Goal: Information Seeking & Learning: Learn about a topic

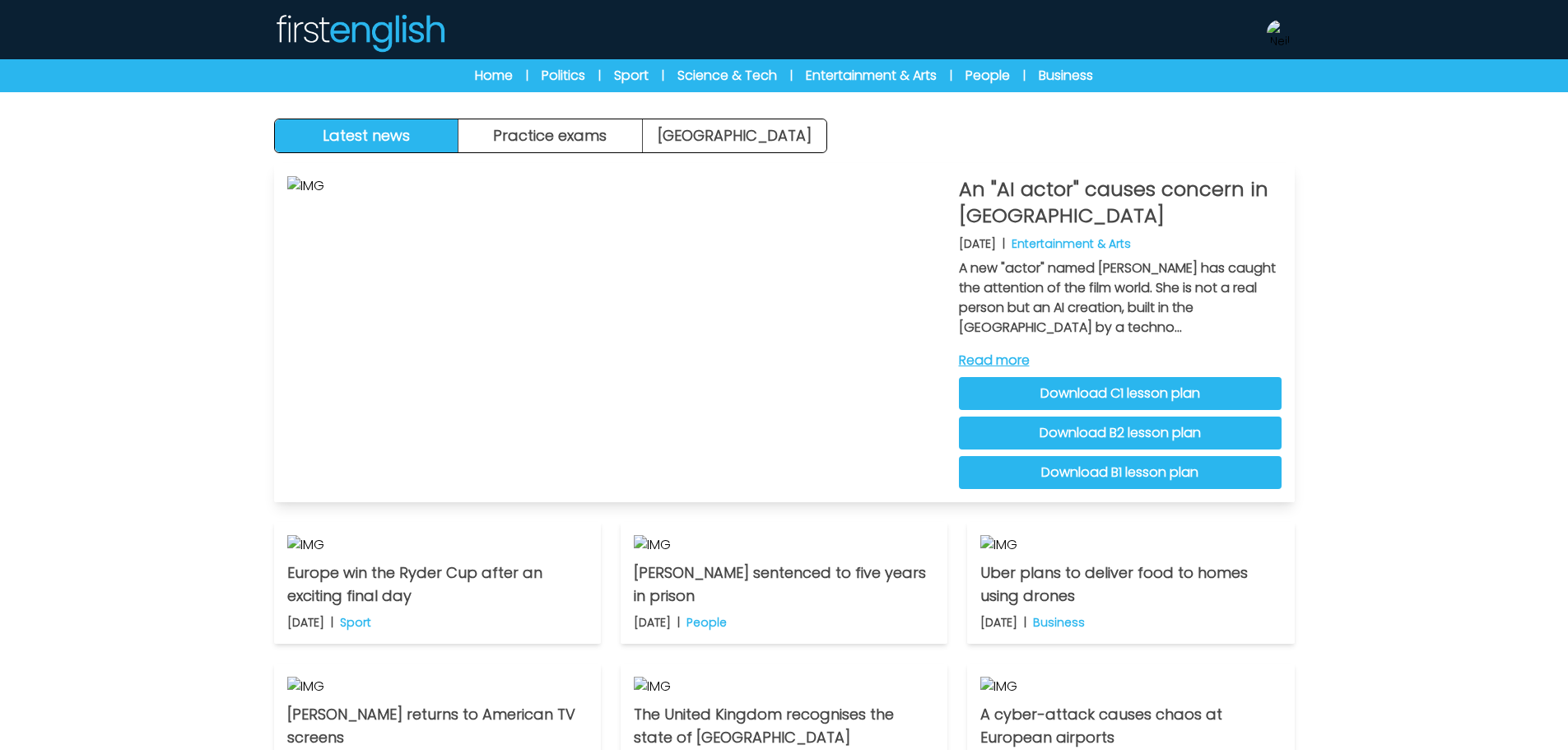
click at [1075, 382] on link "Download C1 lesson plan" at bounding box center [1119, 393] width 323 height 33
click at [1038, 427] on link "Download B2 lesson plan" at bounding box center [1119, 432] width 323 height 33
click at [1196, 485] on link "Download B1 lesson plan" at bounding box center [1119, 472] width 323 height 33
click at [563, 137] on button "Practice exams" at bounding box center [550, 135] width 184 height 33
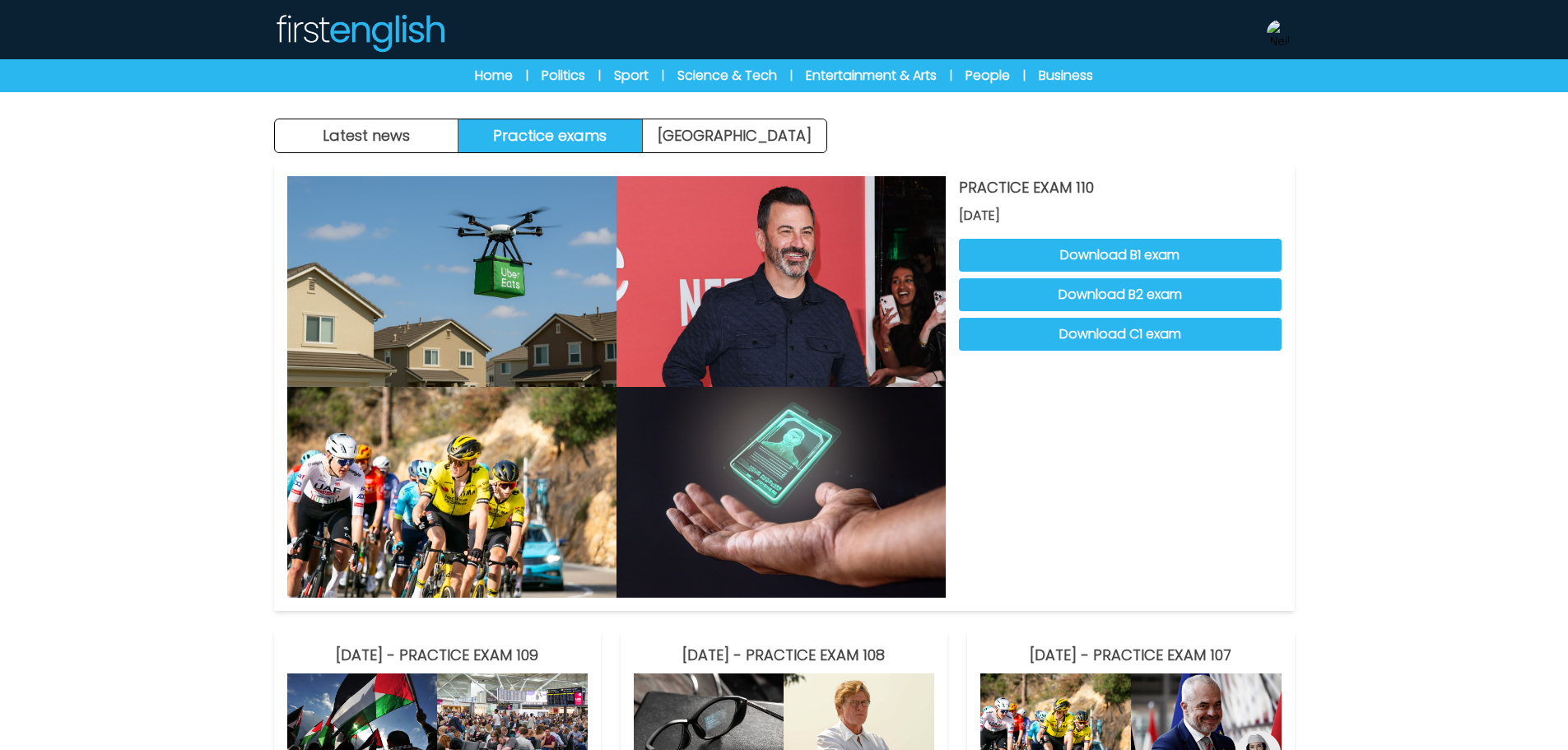
click at [328, 138] on button "Latest news" at bounding box center [367, 135] width 184 height 33
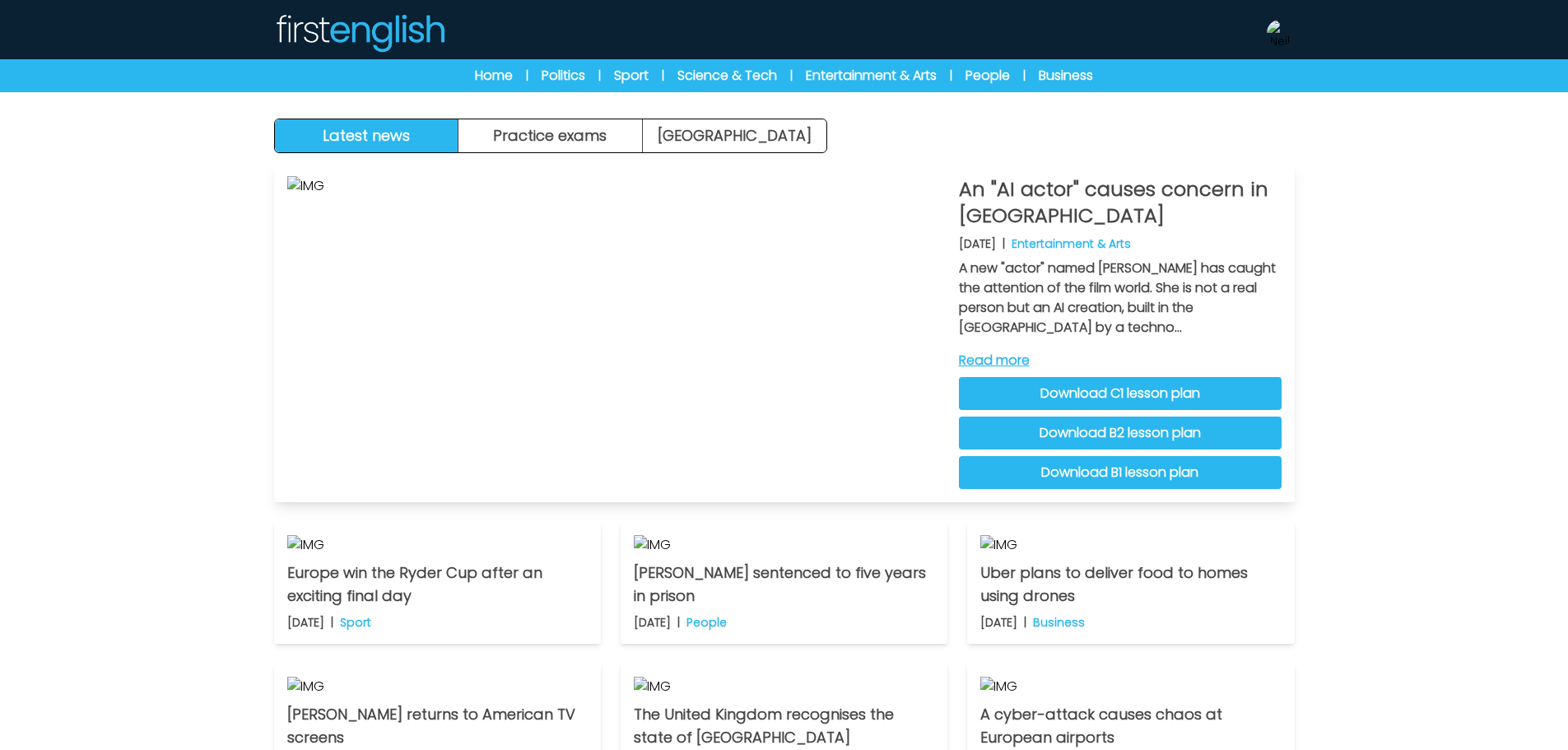
click at [1003, 360] on link "Read more" at bounding box center [1119, 360] width 323 height 20
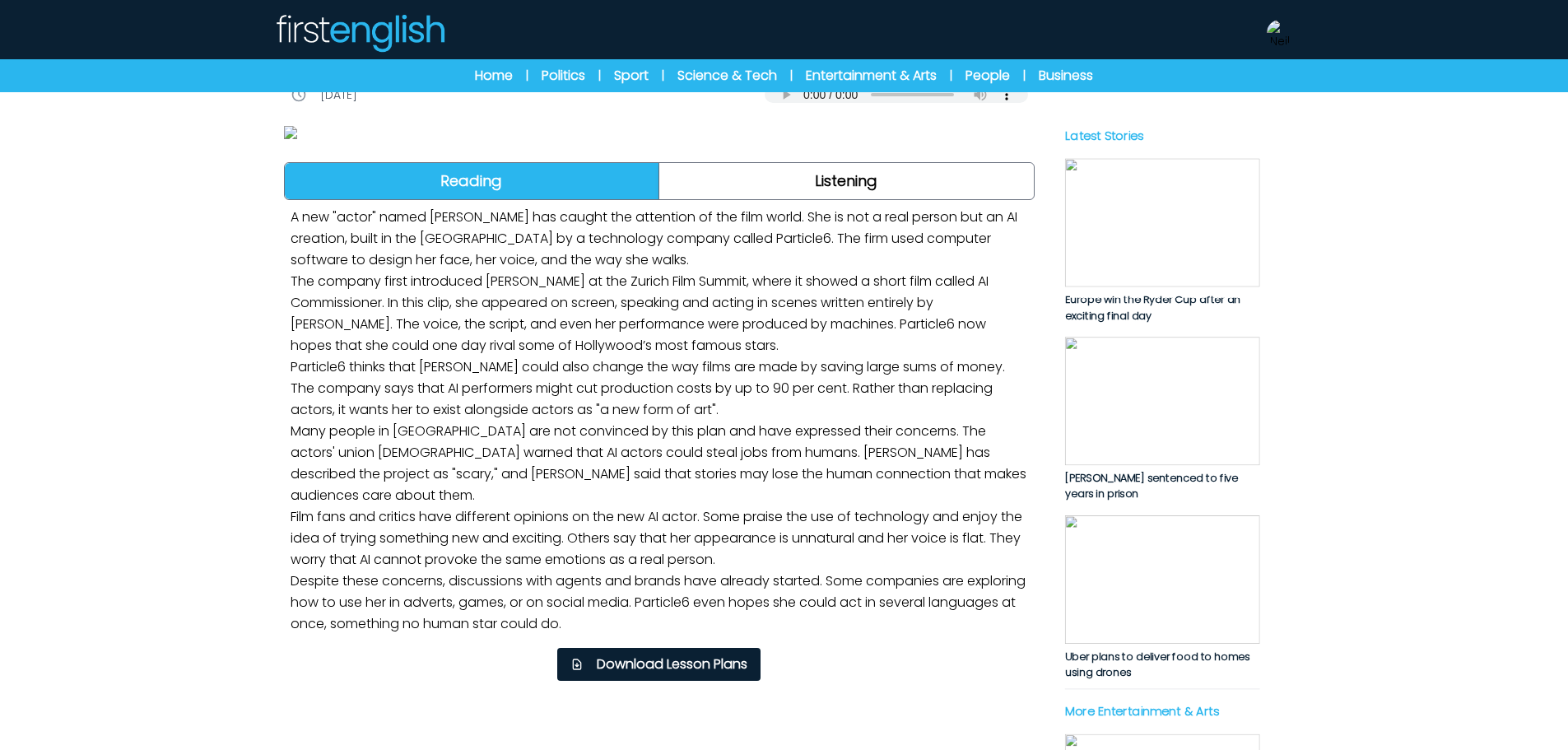
scroll to position [164, 0]
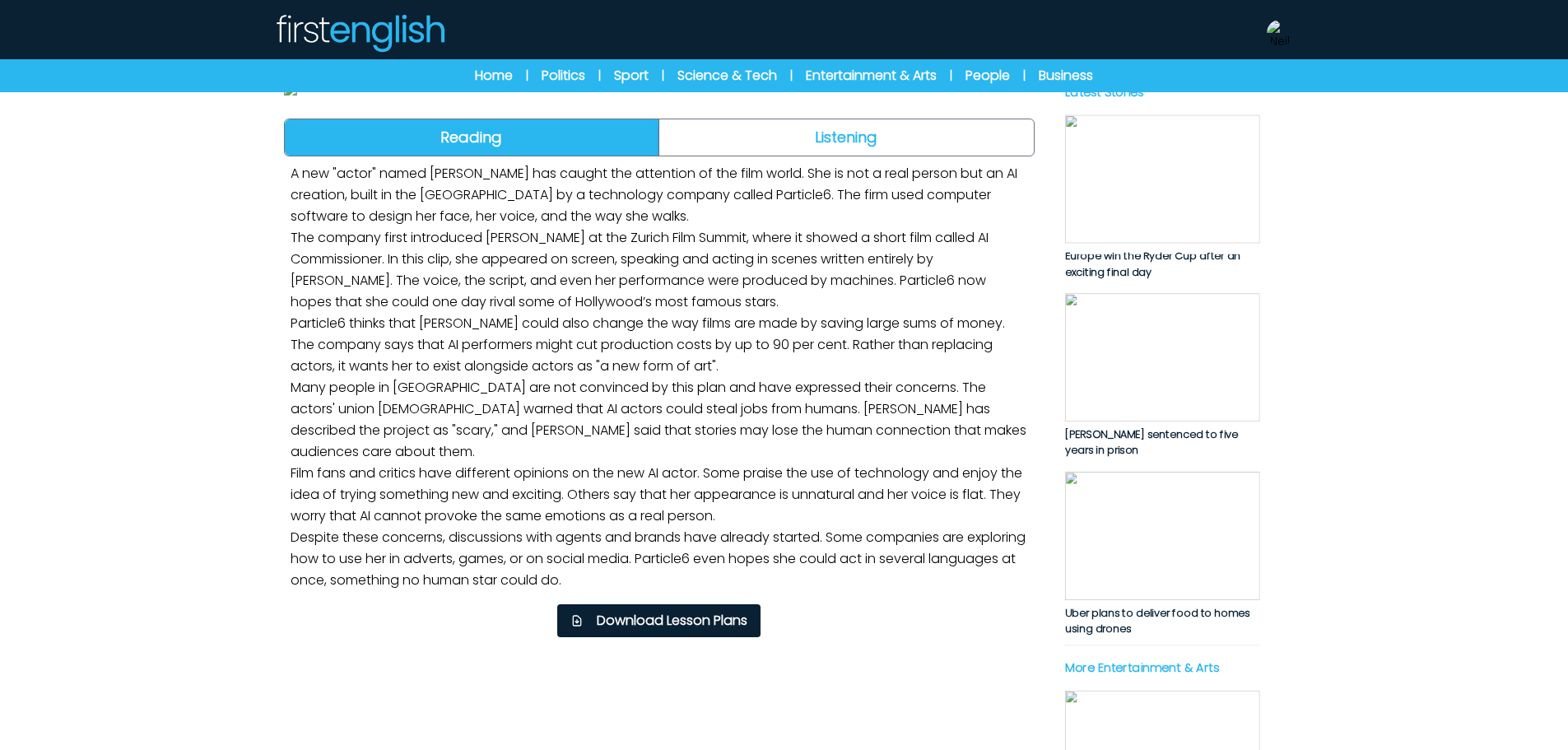
click at [882, 155] on link "Listening" at bounding box center [846, 137] width 374 height 36
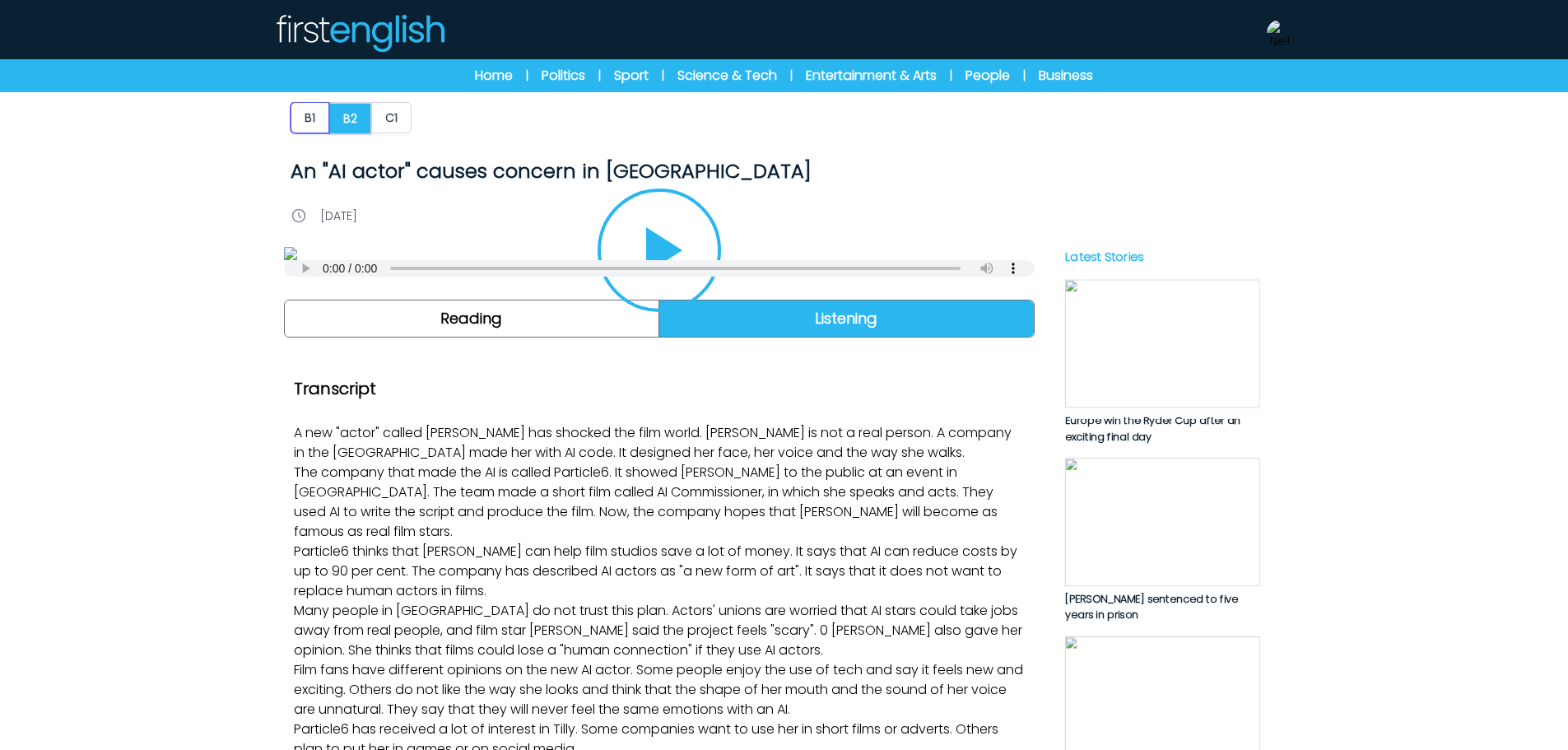
click at [299, 121] on button "B1" at bounding box center [309, 117] width 38 height 31
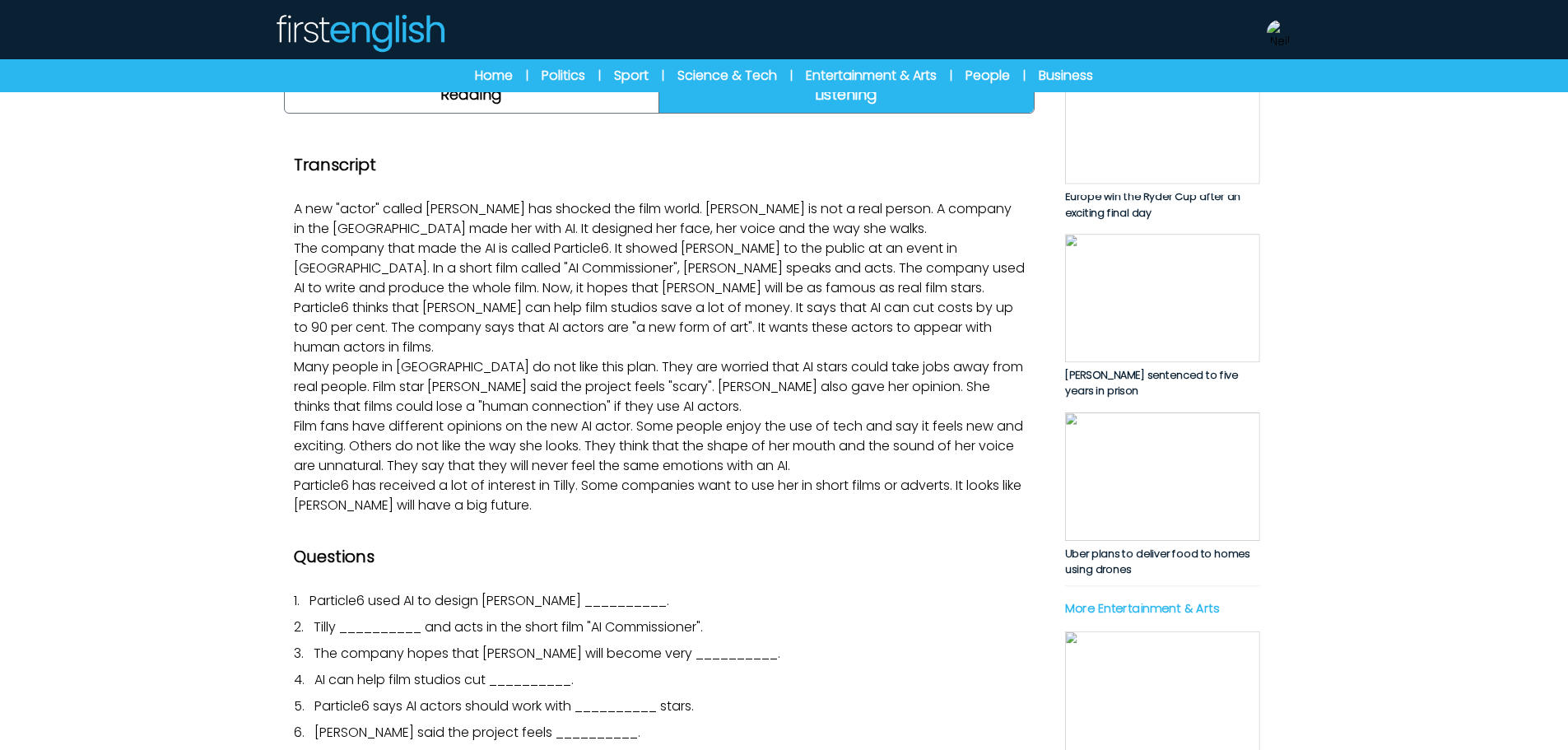
scroll to position [247, 0]
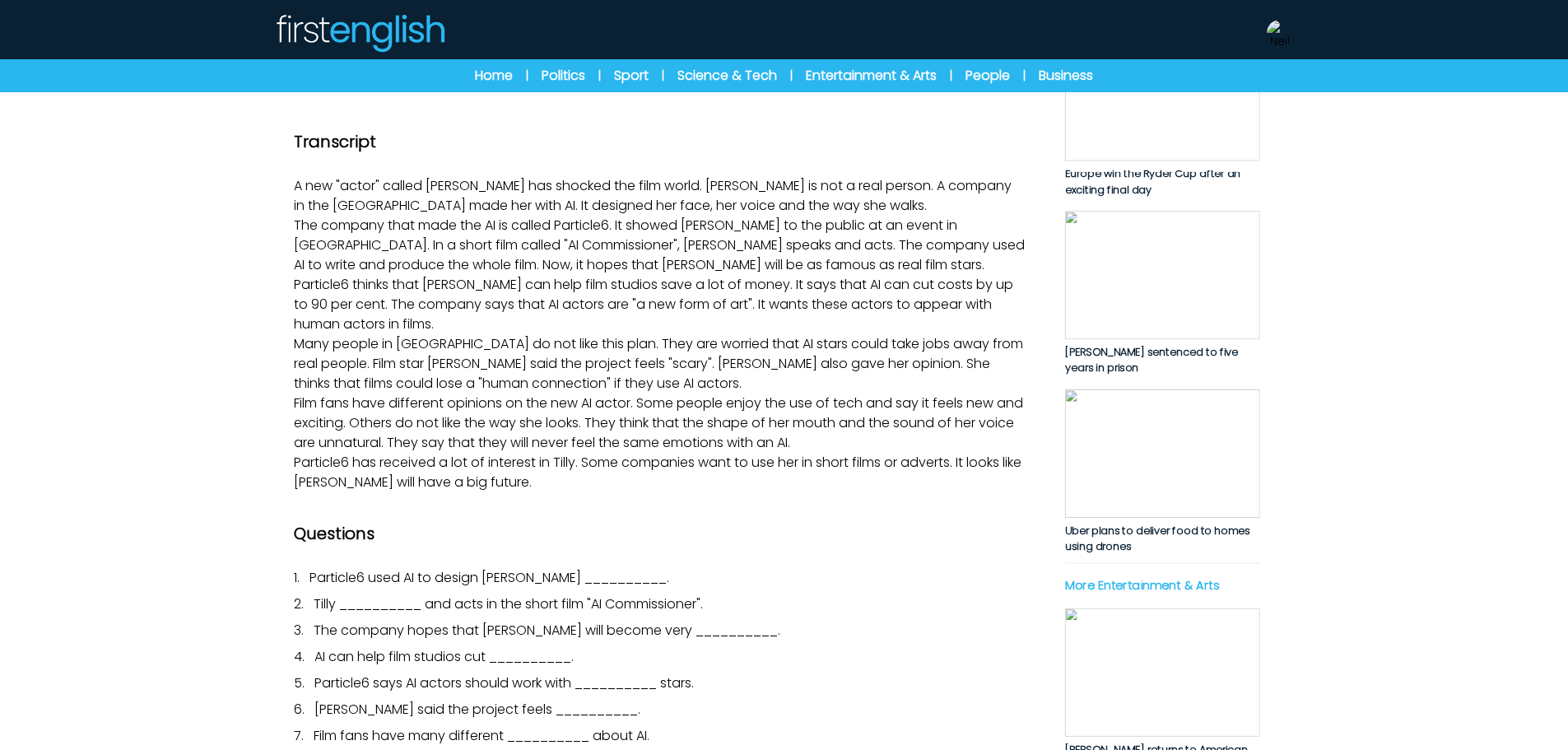
click at [606, 13] on img at bounding box center [659, 7] width 751 height 13
click at [578, 13] on img at bounding box center [659, 7] width 751 height 13
click at [657, 27] on icon "Play/Pause" at bounding box center [664, 3] width 36 height 46
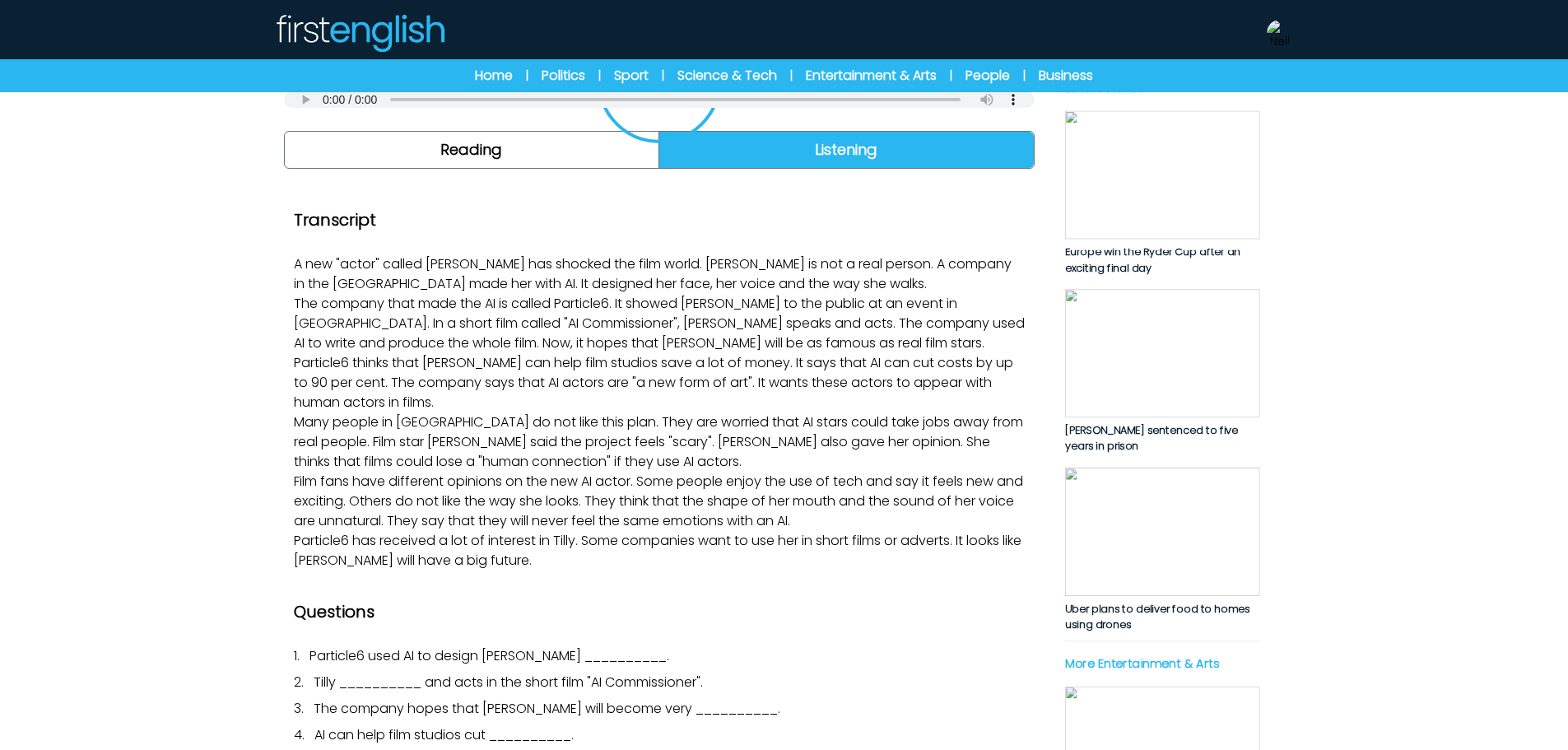
scroll to position [0, 0]
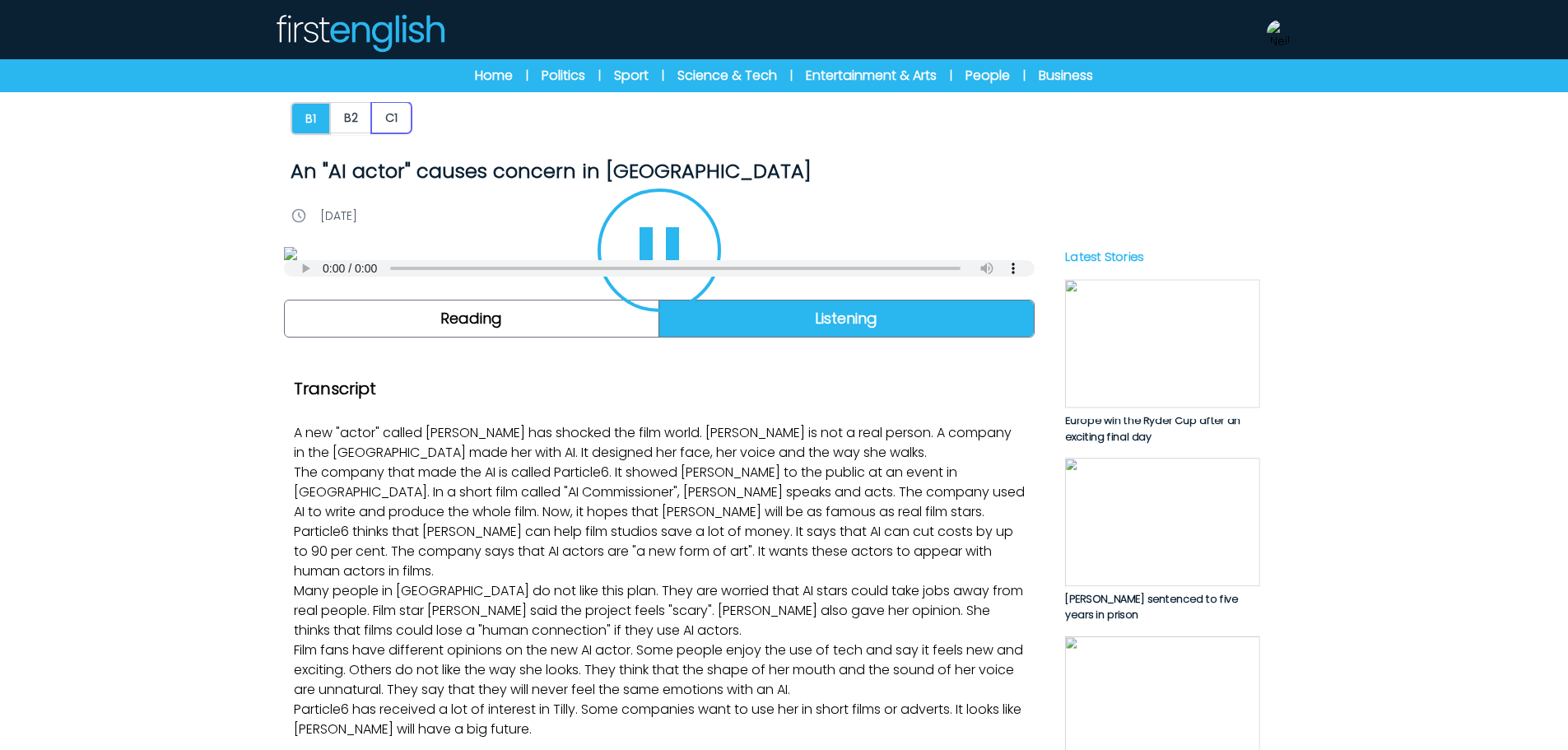
click at [395, 133] on button "C1" at bounding box center [391, 117] width 40 height 31
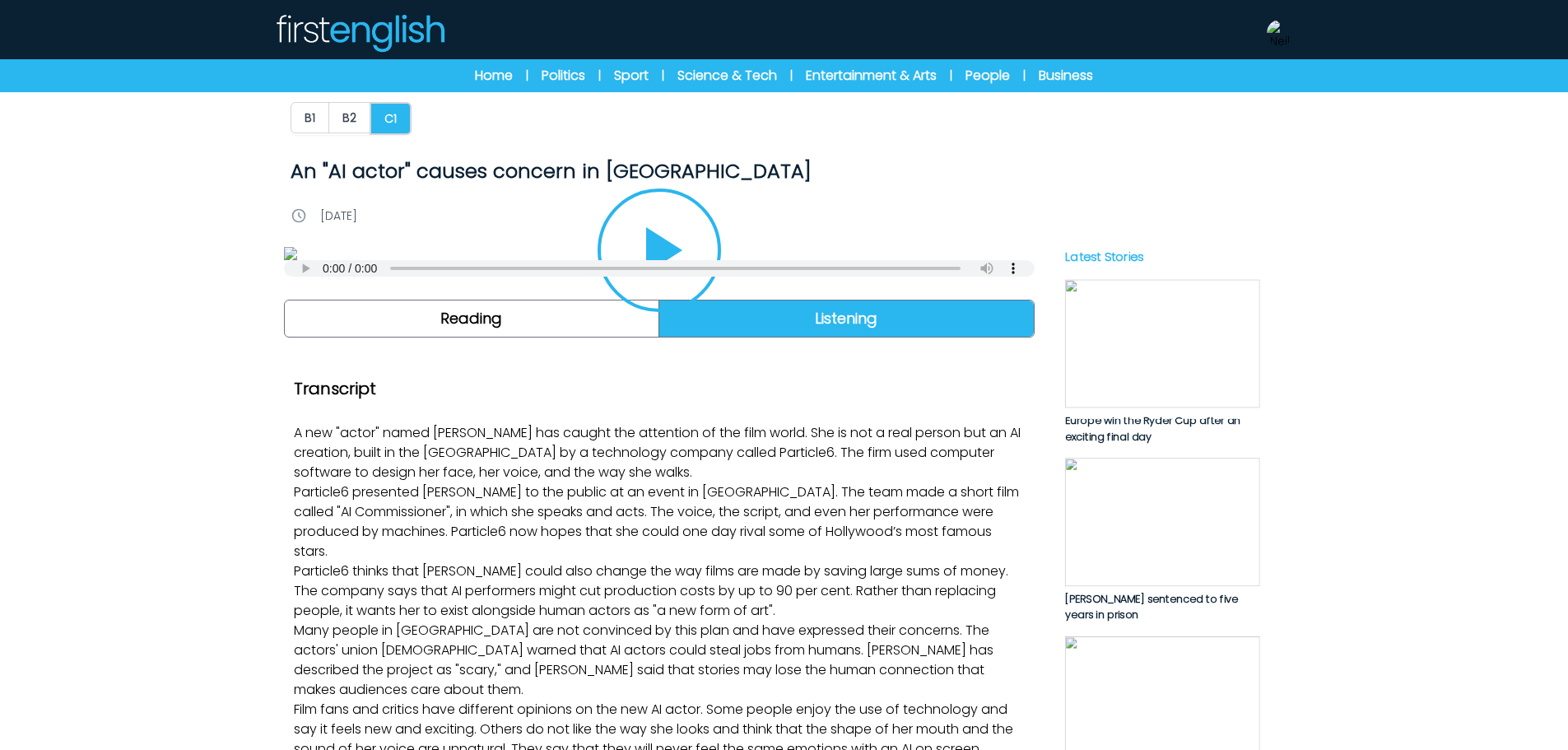
click at [671, 312] on button "Play/Pause" at bounding box center [659, 250] width 123 height 123
click at [351, 129] on button "B2" at bounding box center [349, 117] width 42 height 31
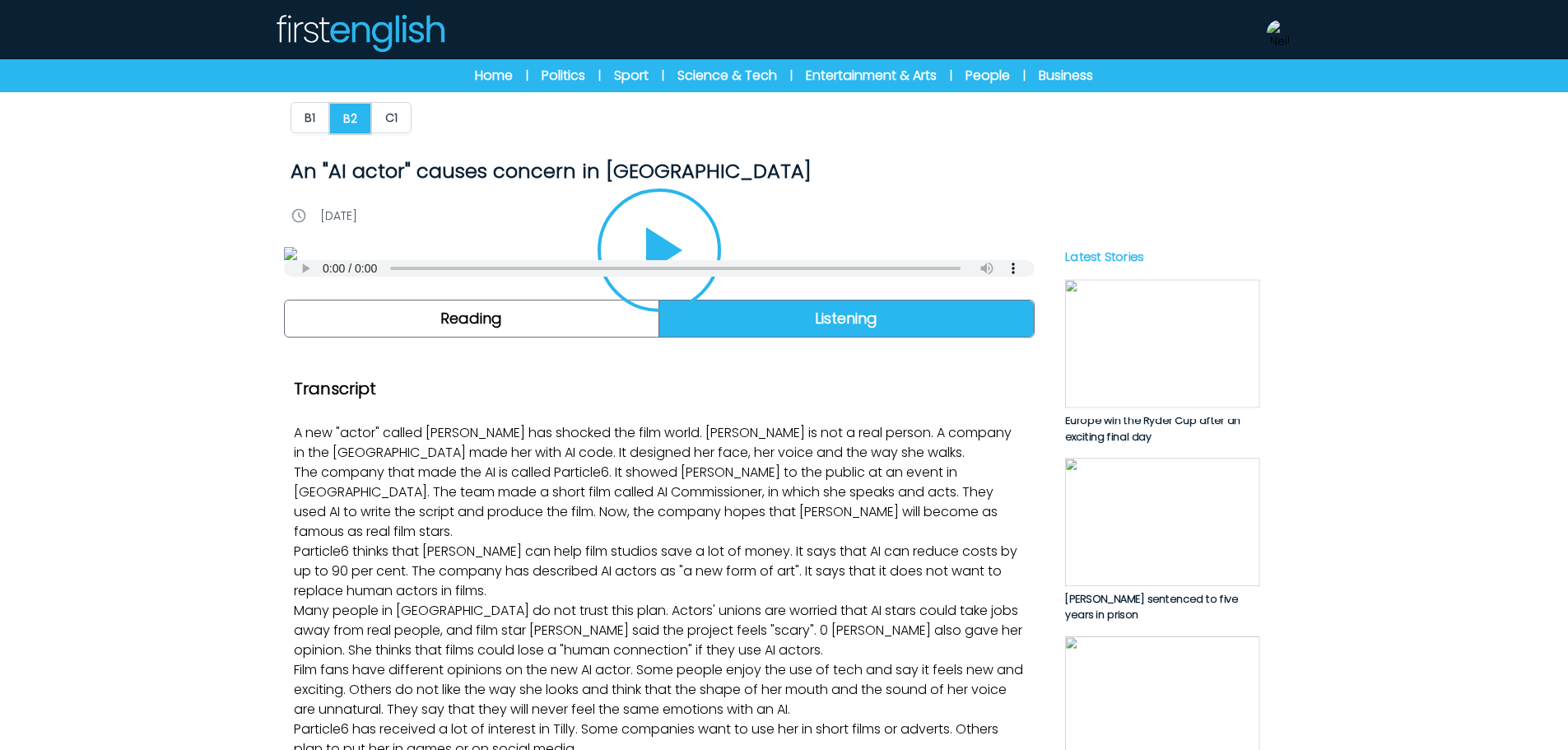
click at [680, 312] on button "Play/Pause" at bounding box center [659, 250] width 123 height 123
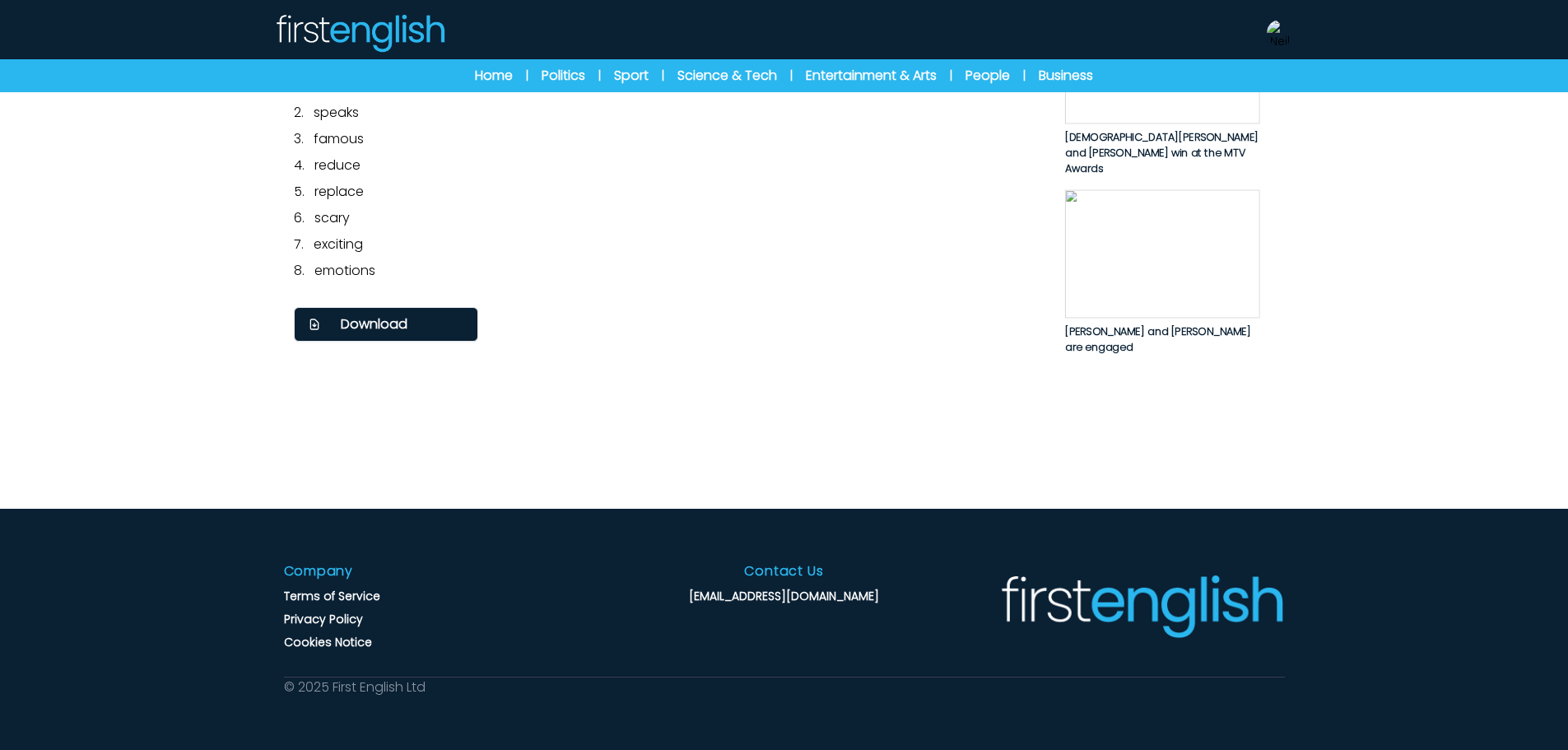
scroll to position [1317, 0]
click at [393, 335] on span "Download" at bounding box center [374, 325] width 67 height 20
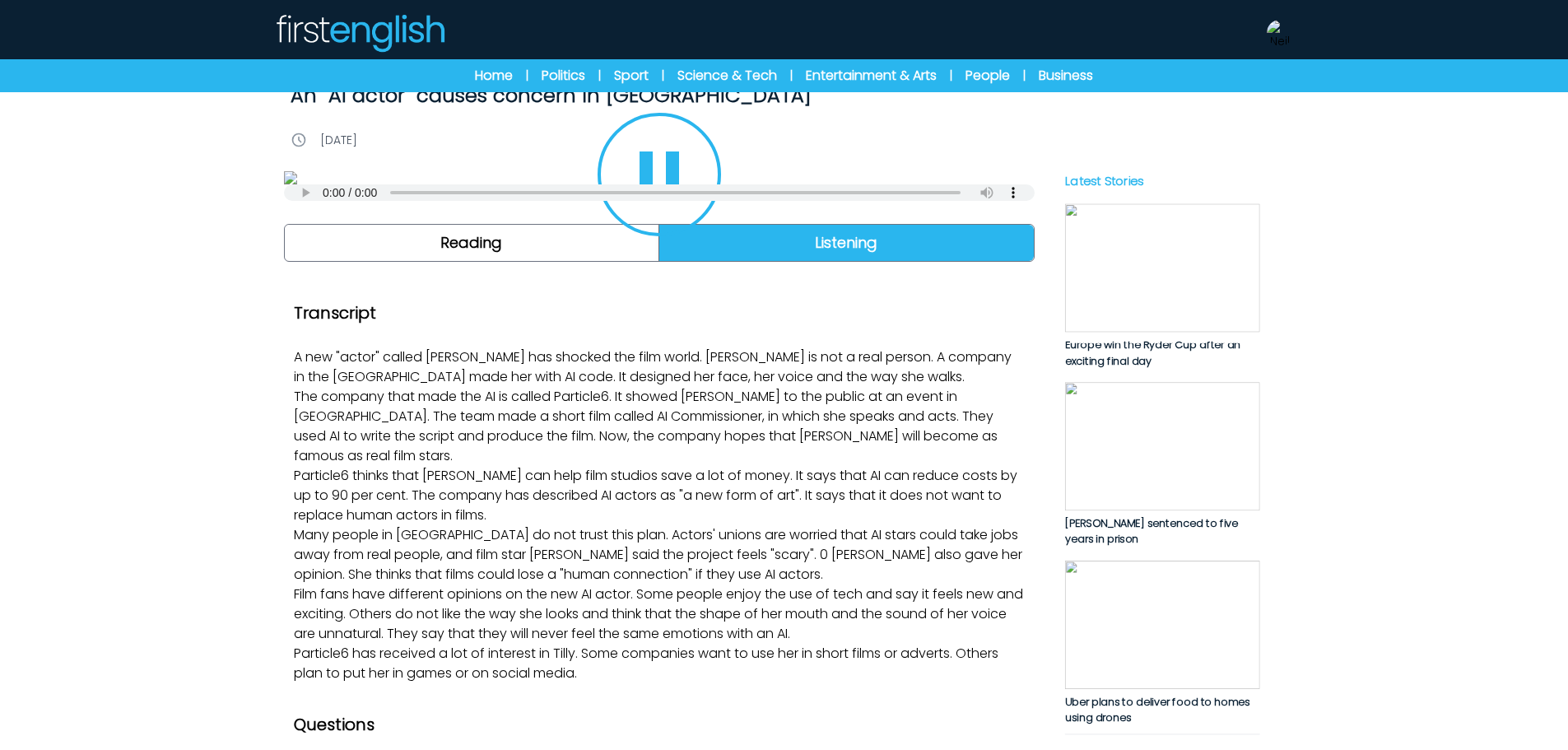
scroll to position [0, 0]
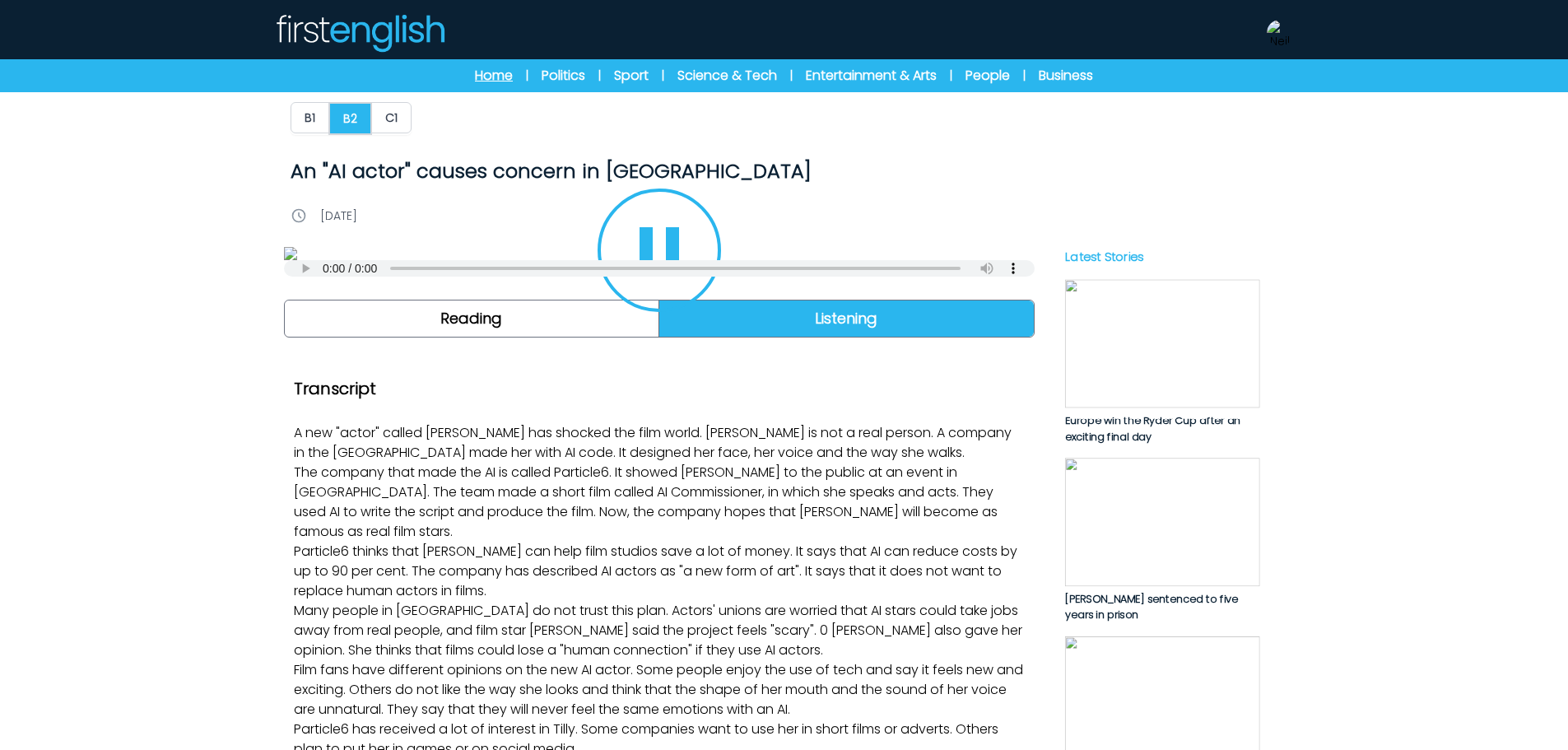
click at [480, 72] on link "Home" at bounding box center [493, 76] width 38 height 20
